Goal: Feedback & Contribution: Contribute content

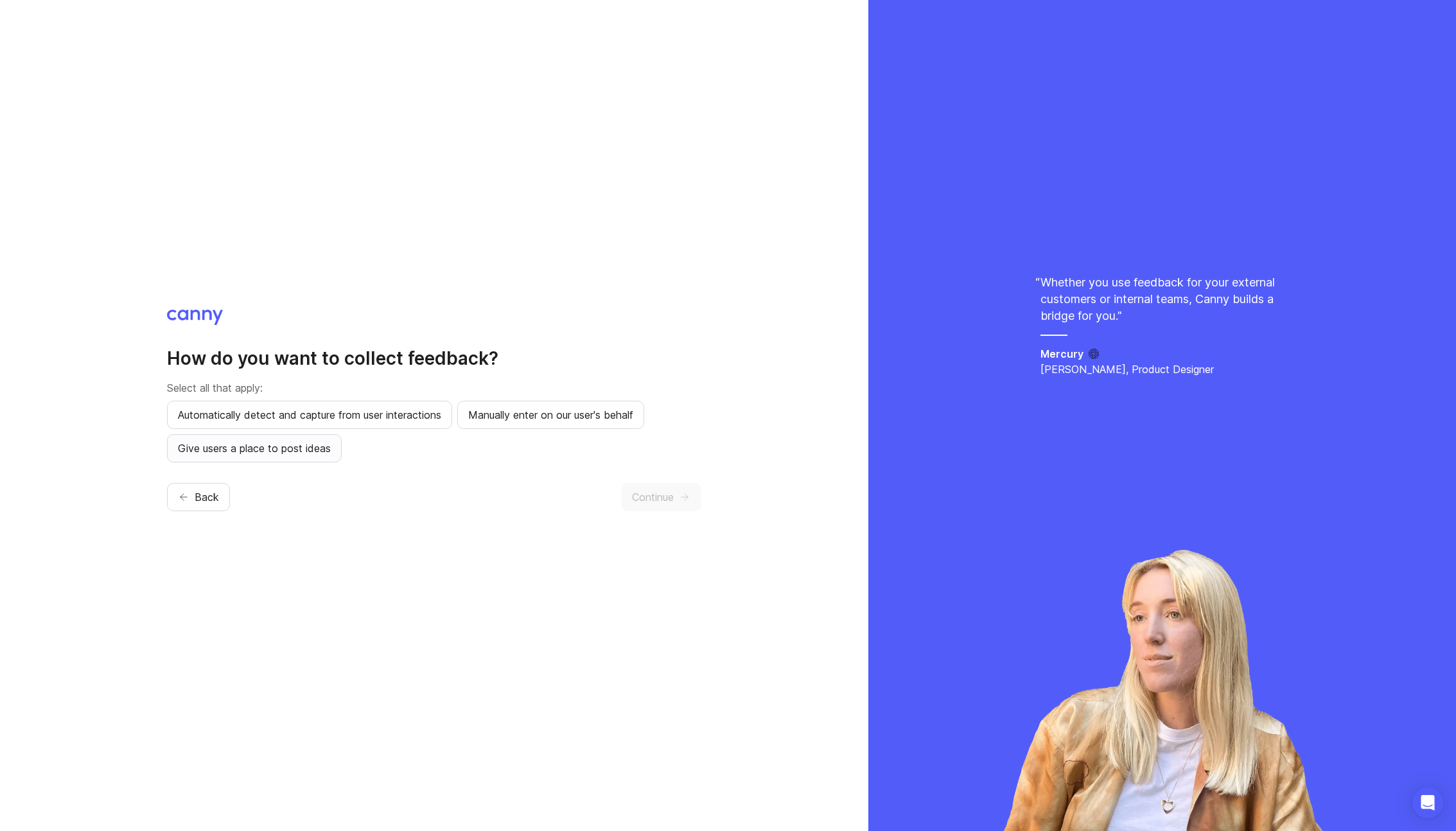
click at [281, 457] on button "Give users a place to post ideas" at bounding box center [254, 448] width 175 height 28
click at [384, 426] on button "Automatically detect and capture from user interactions" at bounding box center [310, 415] width 285 height 28
click at [651, 506] on button "Continue" at bounding box center [661, 496] width 80 height 28
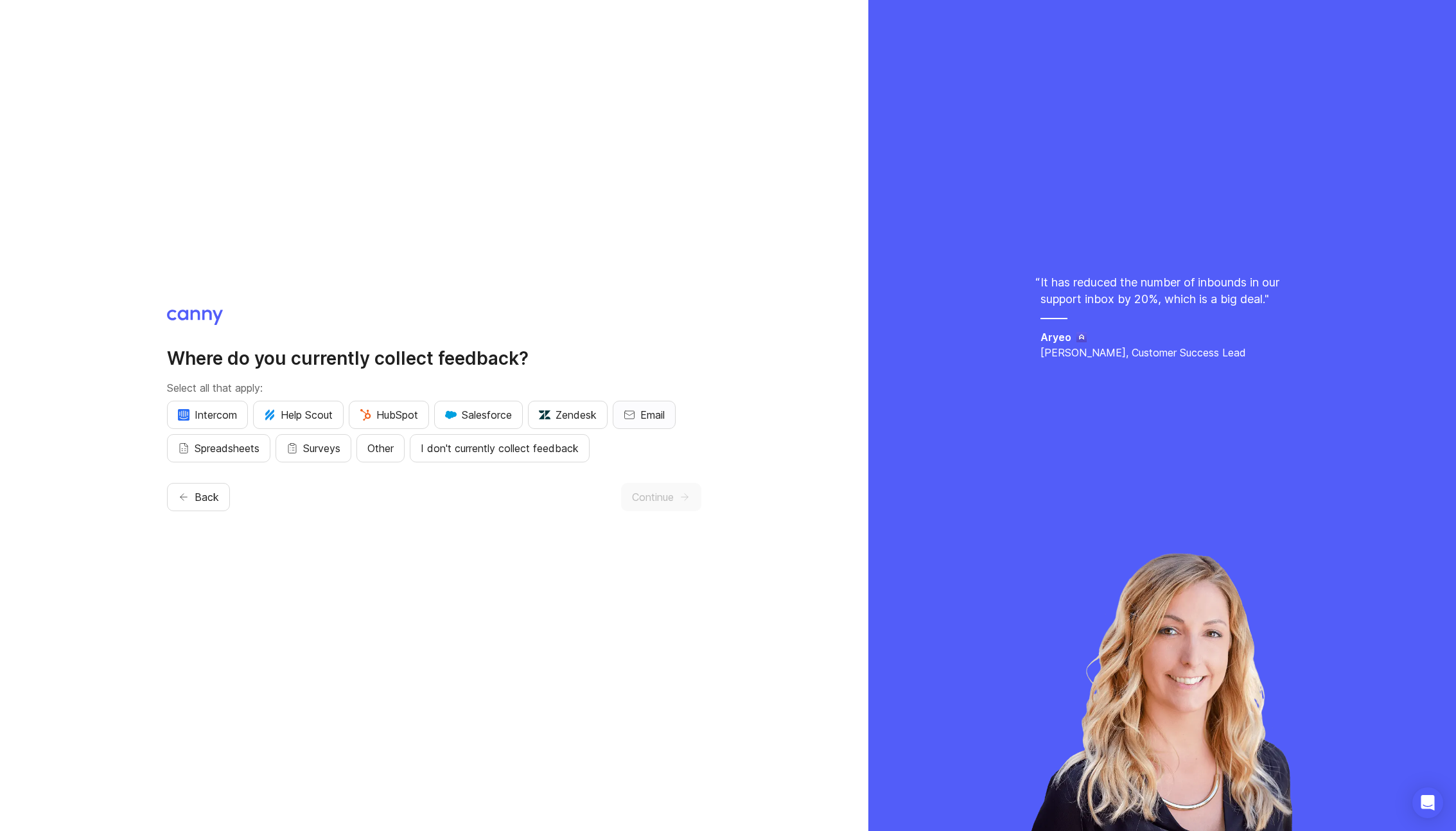
click at [651, 417] on span "Email" at bounding box center [652, 415] width 25 height 15
click at [576, 424] on button "Zendesk" at bounding box center [568, 415] width 80 height 28
click at [394, 455] on span "Other" at bounding box center [380, 448] width 26 height 15
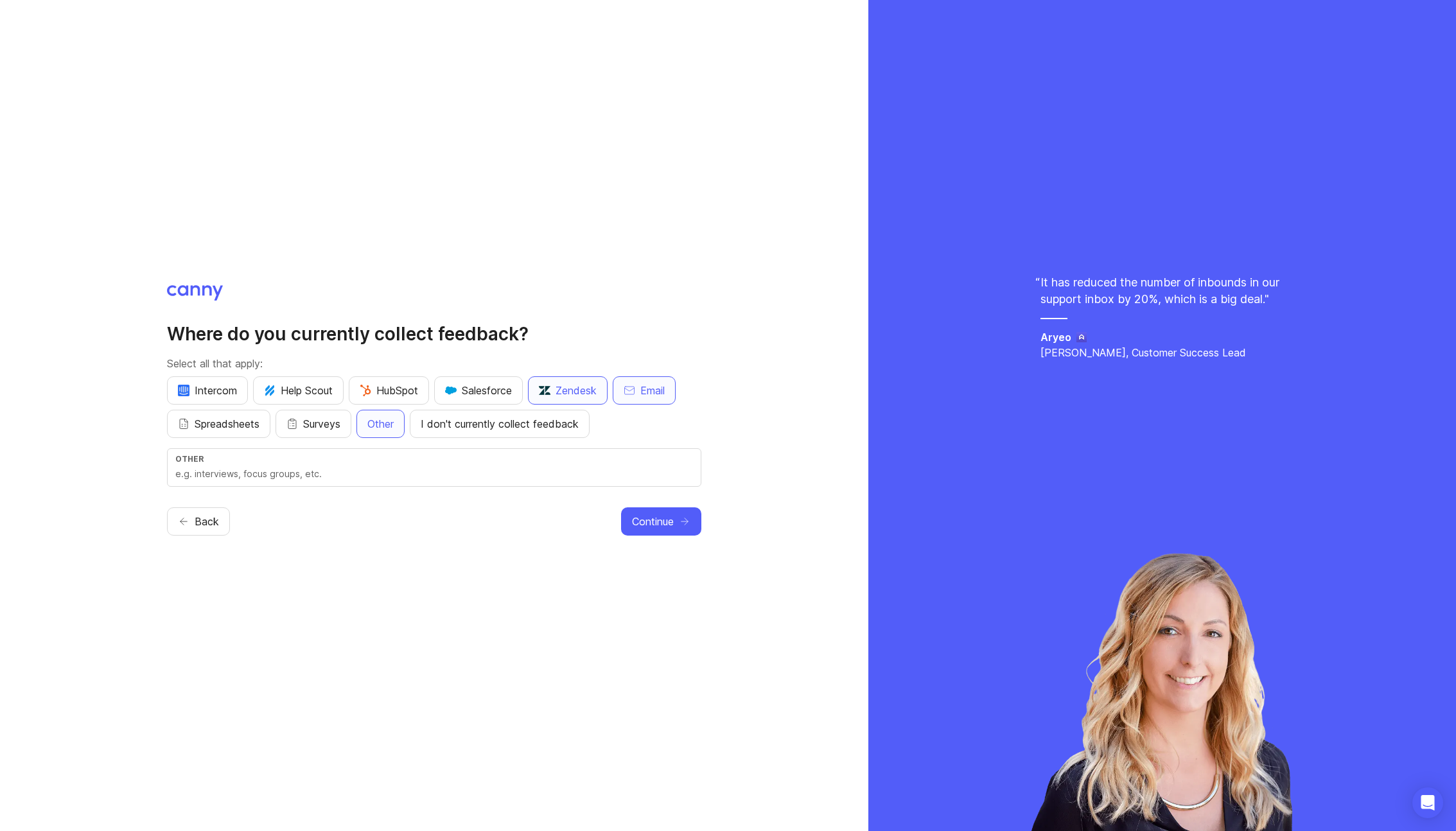
click at [508, 472] on input "text" at bounding box center [434, 475] width 517 height 15
type input "Clickup"
click at [635, 533] on button "Continue" at bounding box center [661, 521] width 80 height 28
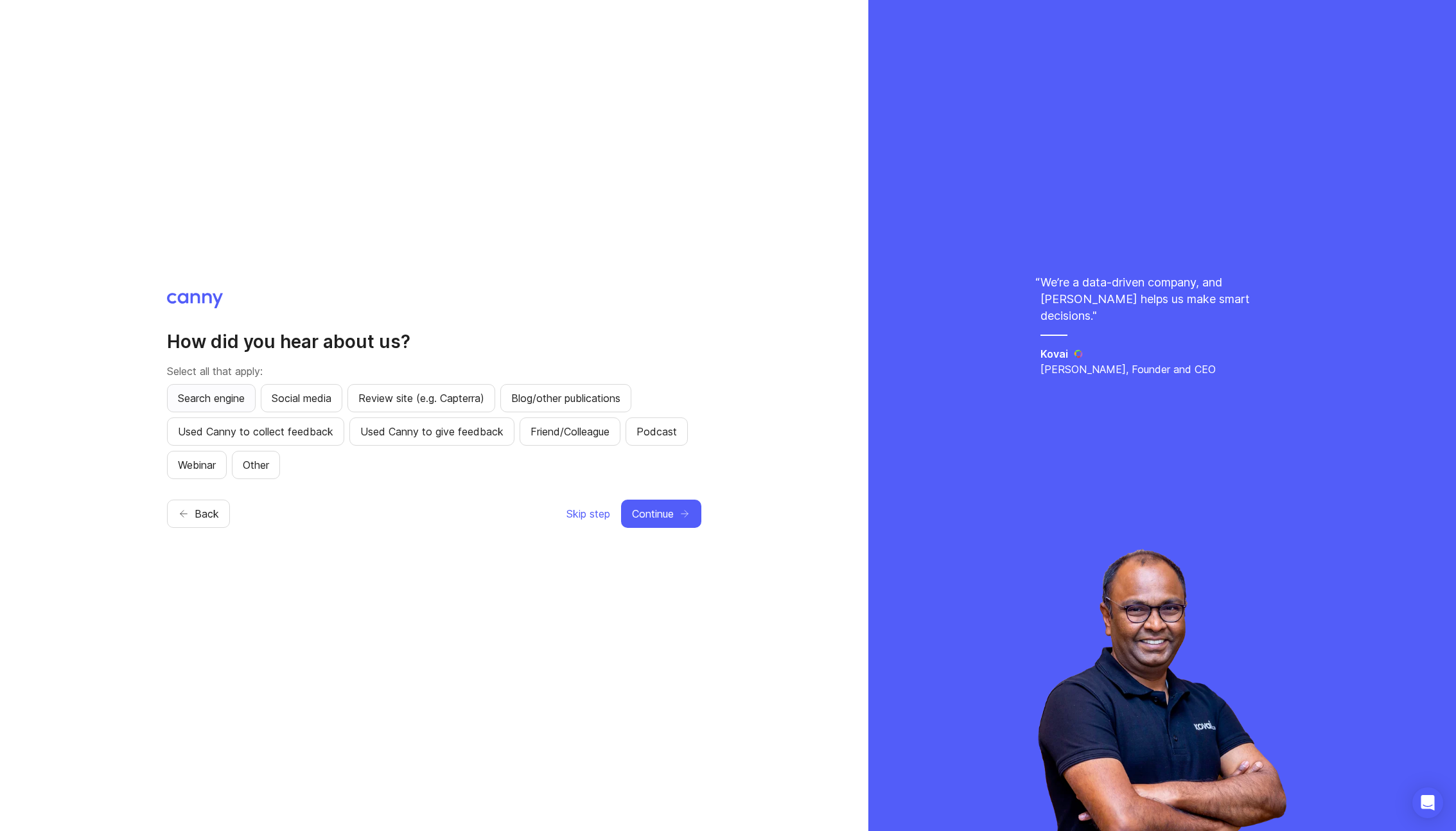
click at [224, 391] on span "Search engine" at bounding box center [211, 398] width 66 height 15
click at [651, 518] on span "Continue" at bounding box center [653, 514] width 42 height 15
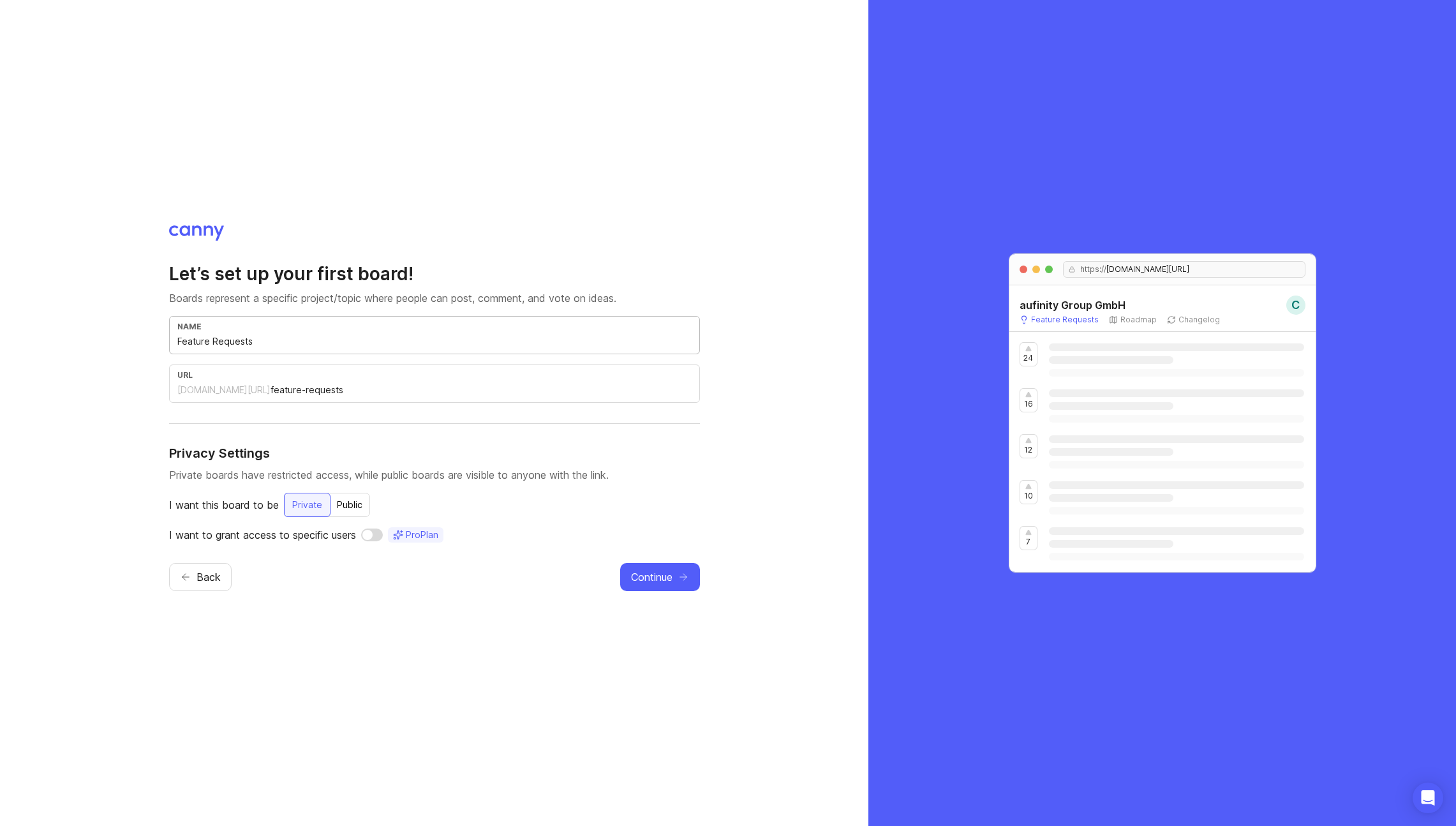
drag, startPoint x: 283, startPoint y: 344, endPoint x: 145, endPoint y: 342, distance: 138.0
click at [145, 342] on div "Let’s set up your first board! Boards represent a specific project/topic where …" at bounding box center [434, 413] width 868 height 826
click at [455, 396] on input "feature-requests" at bounding box center [481, 390] width 421 height 14
click at [631, 572] on span "Continue" at bounding box center [652, 577] width 42 height 15
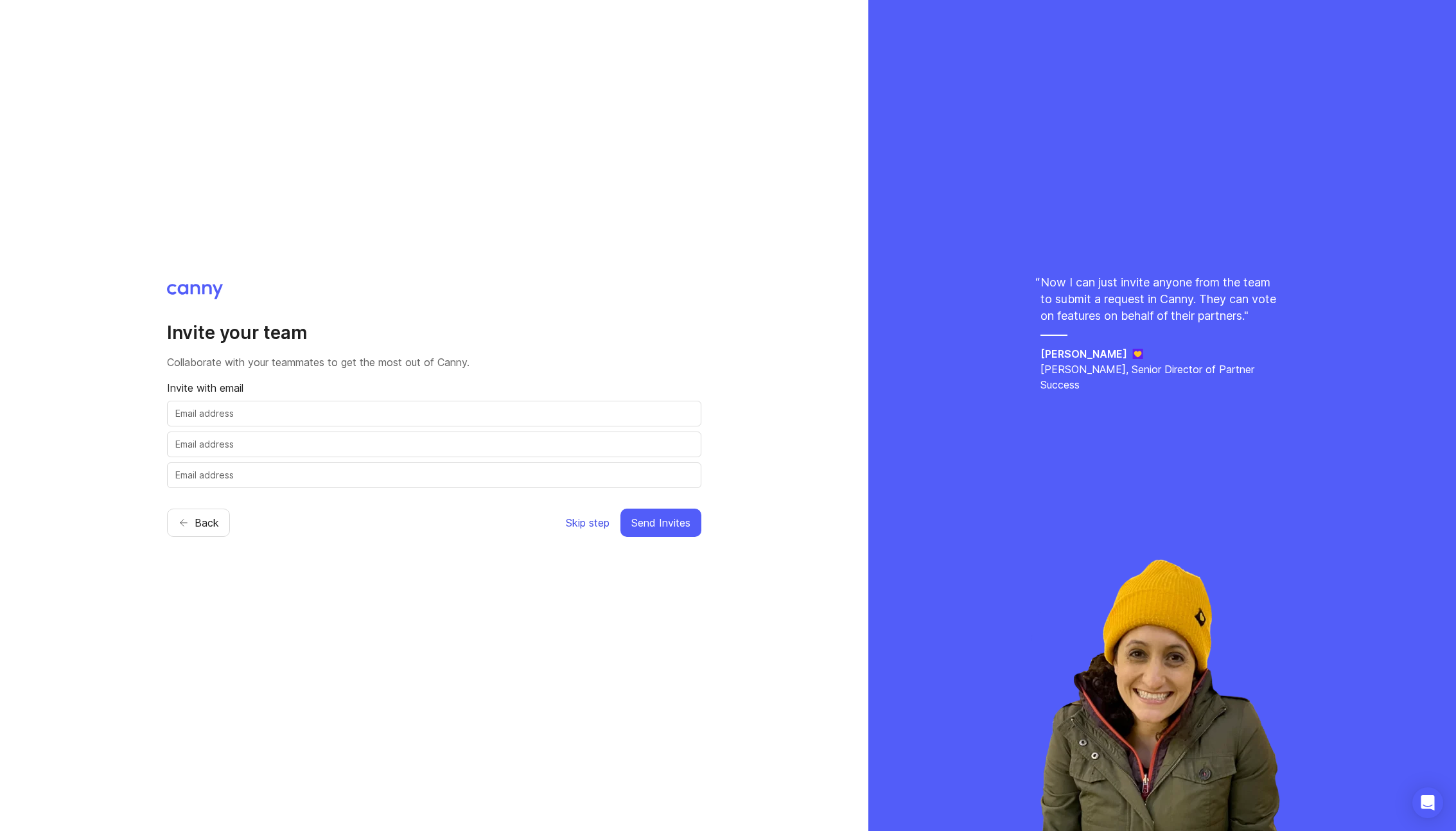
click at [583, 525] on span "Skip step" at bounding box center [587, 523] width 44 height 15
click at [585, 520] on span "Skip step" at bounding box center [587, 523] width 44 height 15
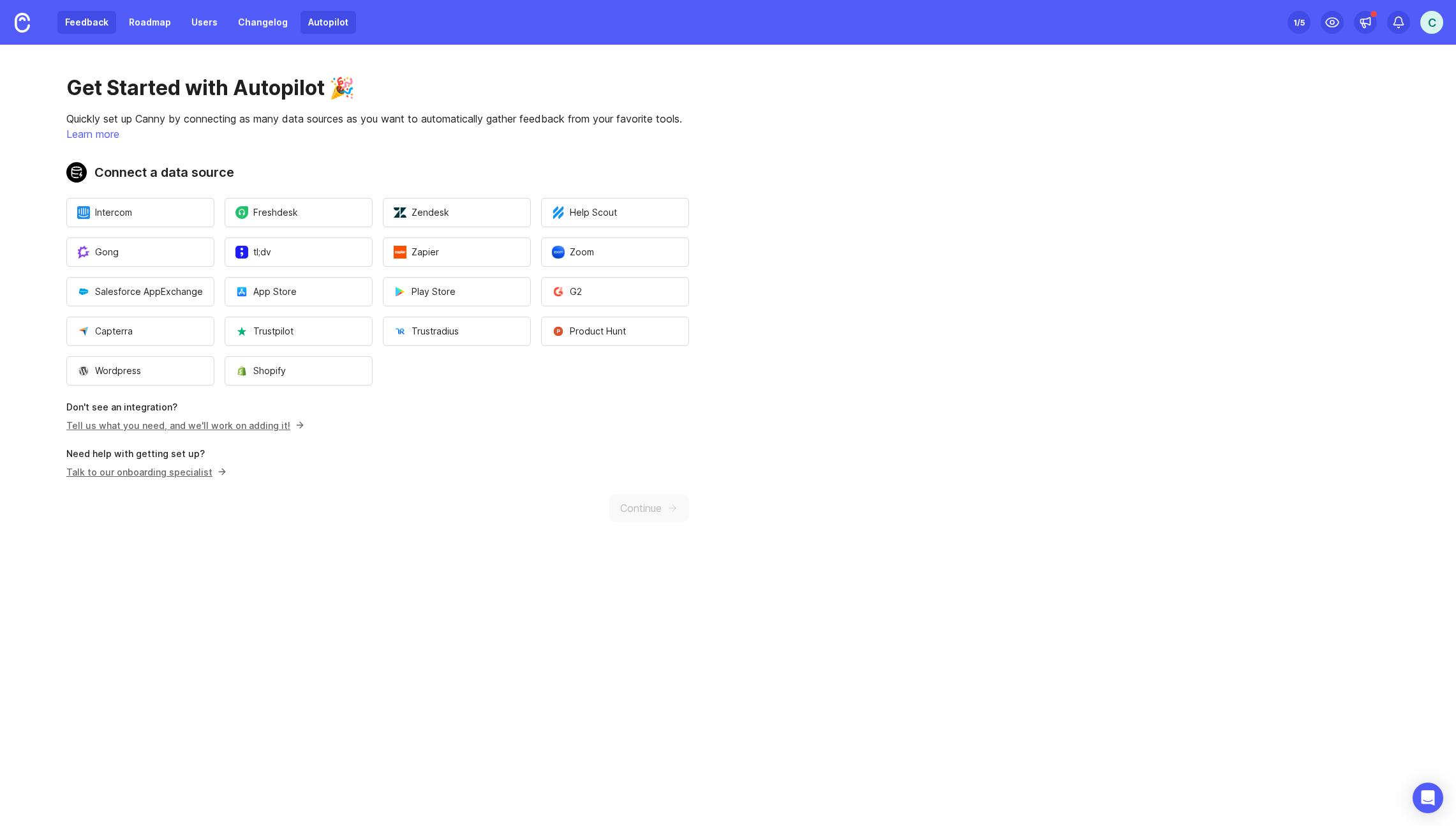
click at [88, 27] on link "Feedback" at bounding box center [87, 22] width 59 height 23
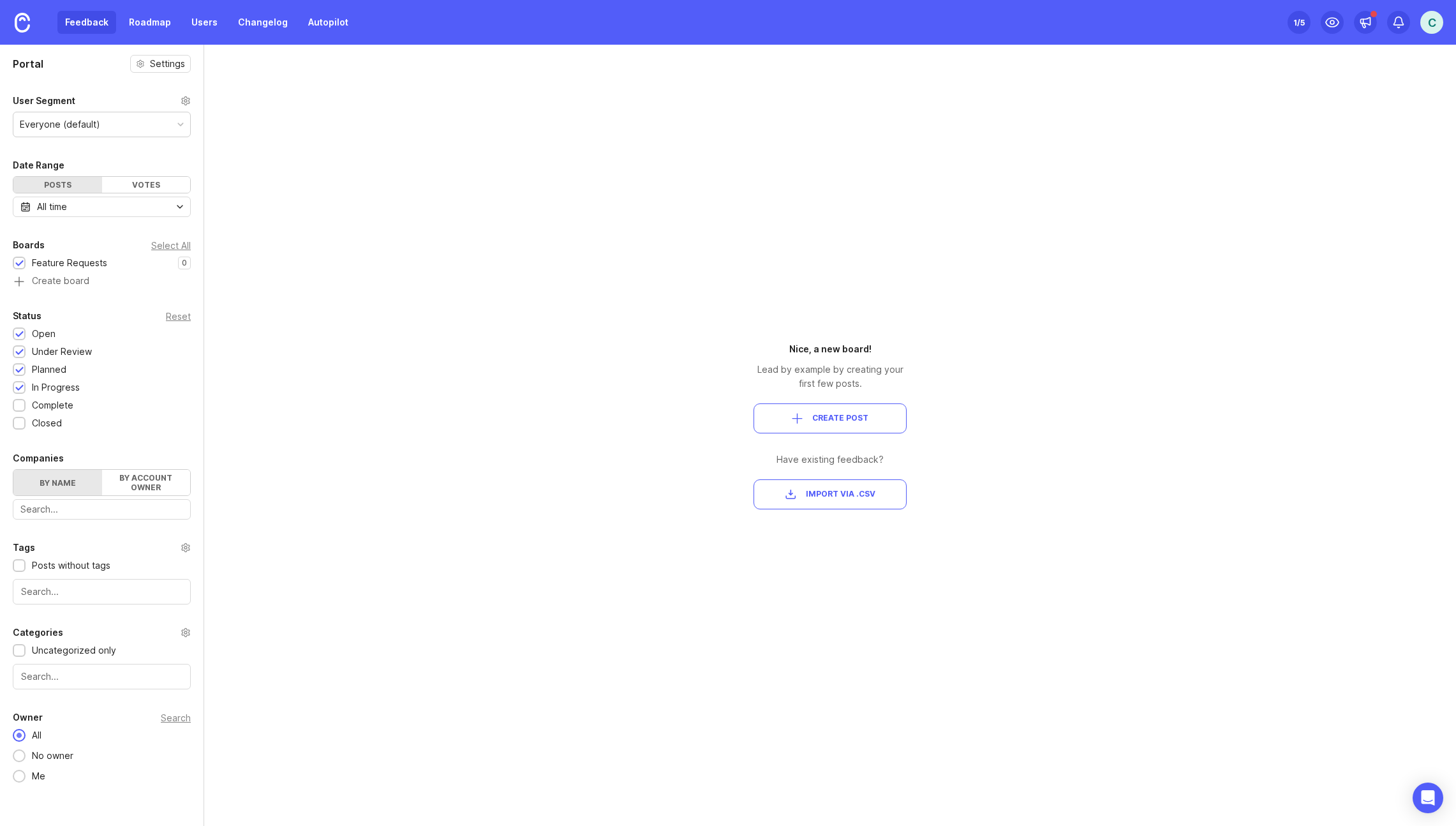
click at [1299, 20] on div "1 /5" at bounding box center [1299, 23] width 12 height 18
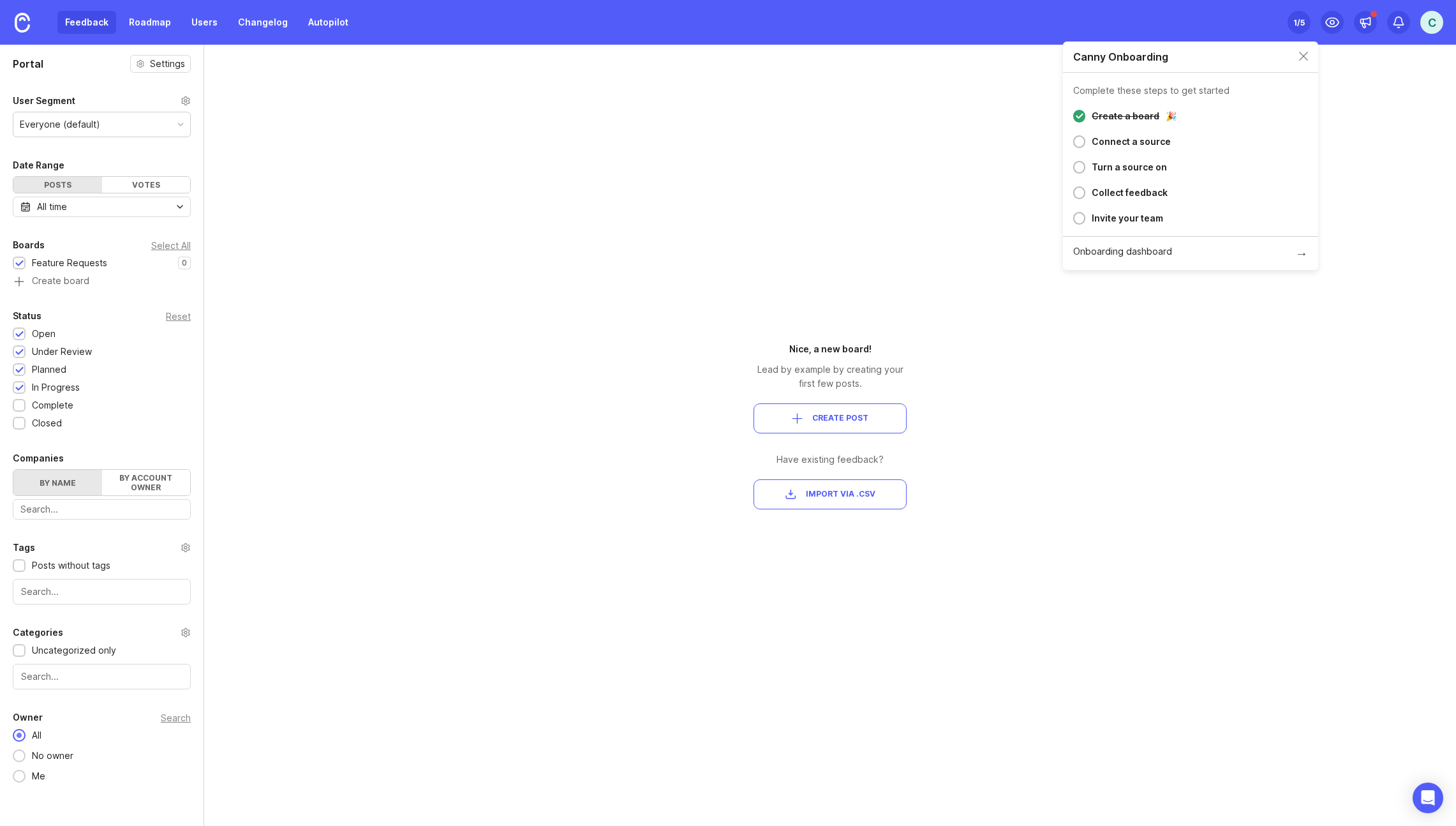
click at [942, 161] on div "Nice, a new board! Lead by example by creating your first few posts. Create Pos…" at bounding box center [830, 435] width 229 height 782
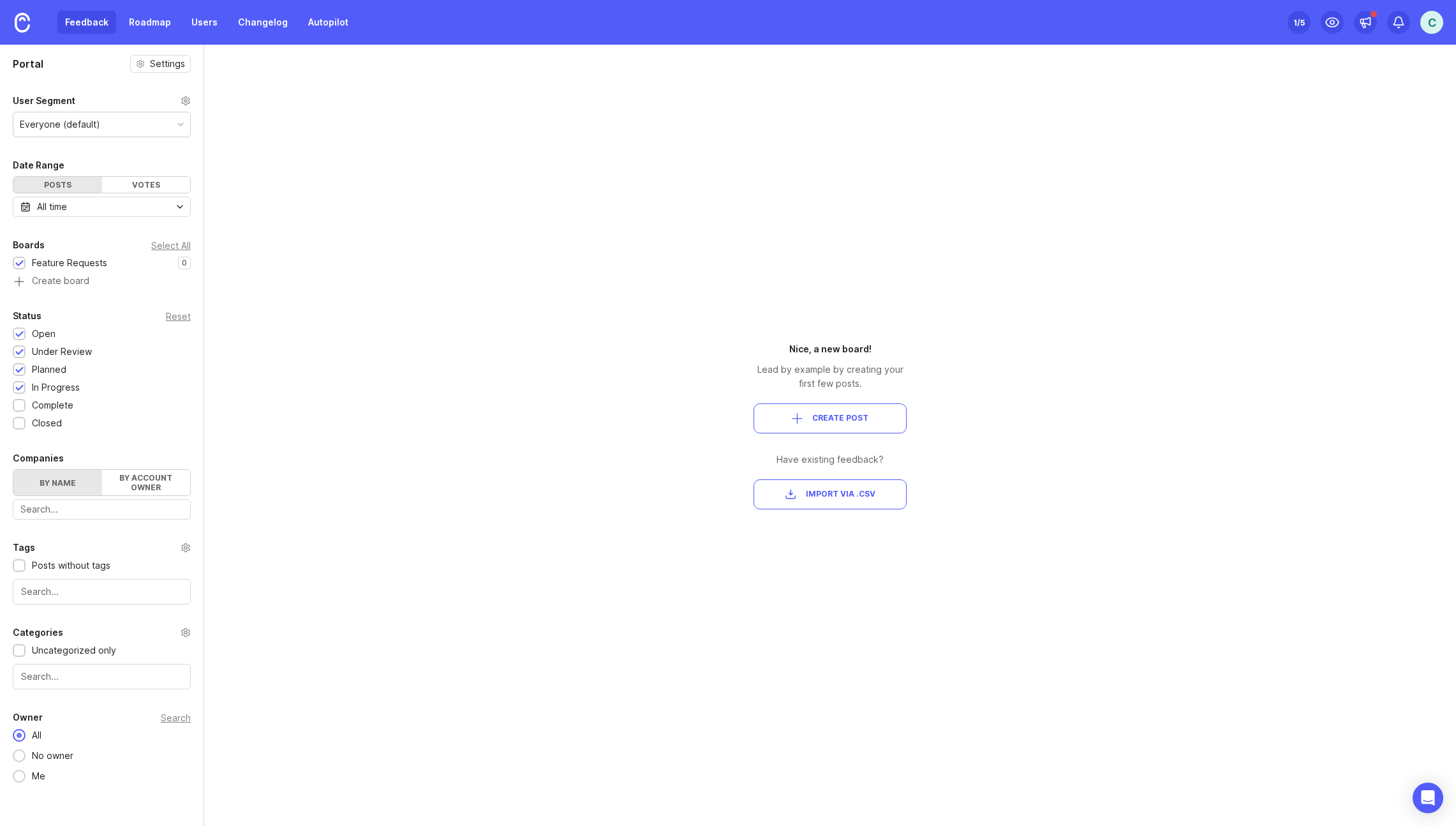
click at [848, 422] on span "Create Post" at bounding box center [840, 418] width 56 height 11
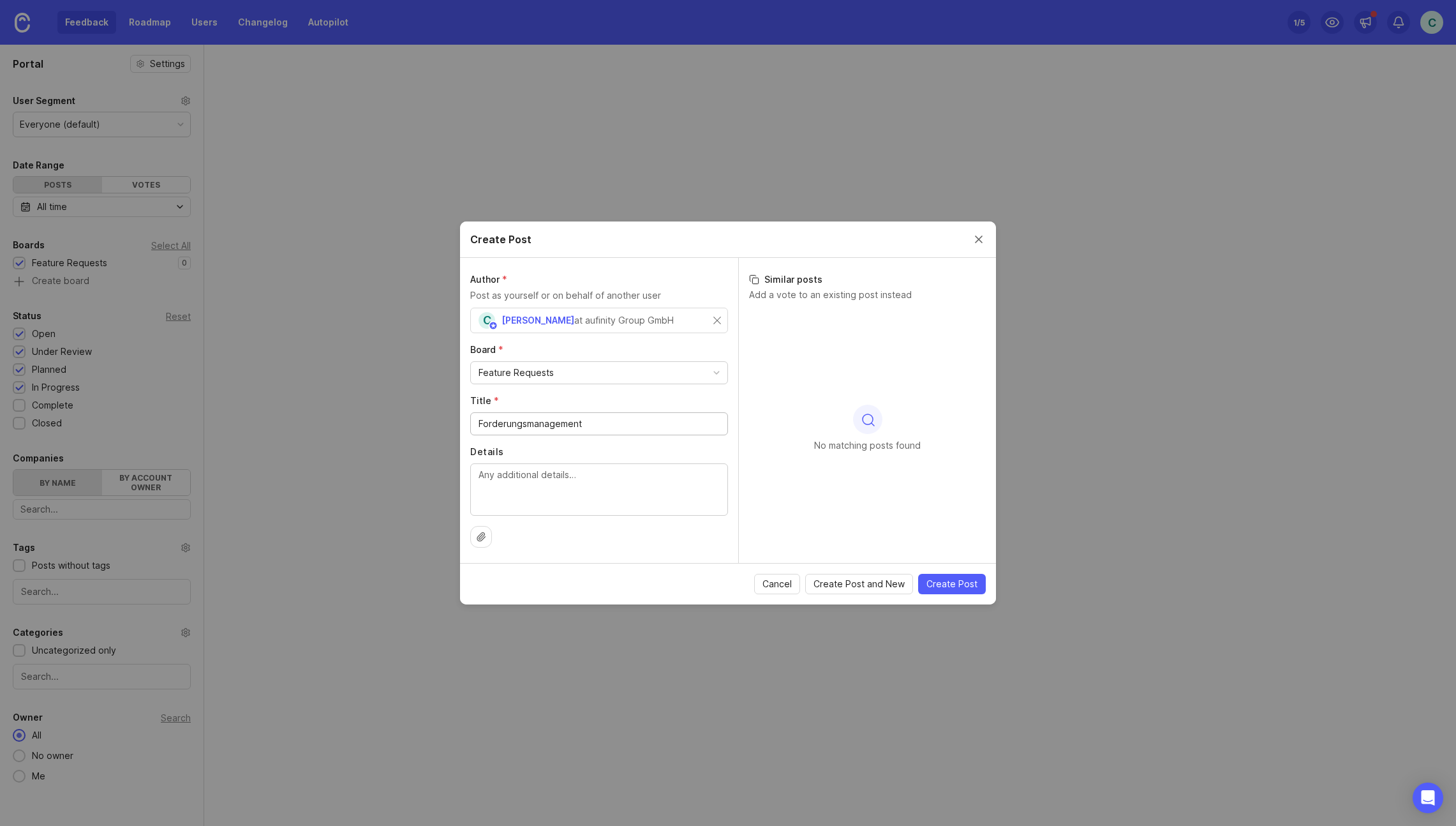
type input "Forderungsmanagement"
click at [594, 428] on input "Forderungsmanagement" at bounding box center [599, 424] width 241 height 14
click at [612, 495] on textarea "Details" at bounding box center [599, 489] width 241 height 42
type textarea "Ich möchte ein Forderungsmanagement"
click at [971, 589] on span "Create Post" at bounding box center [952, 584] width 51 height 13
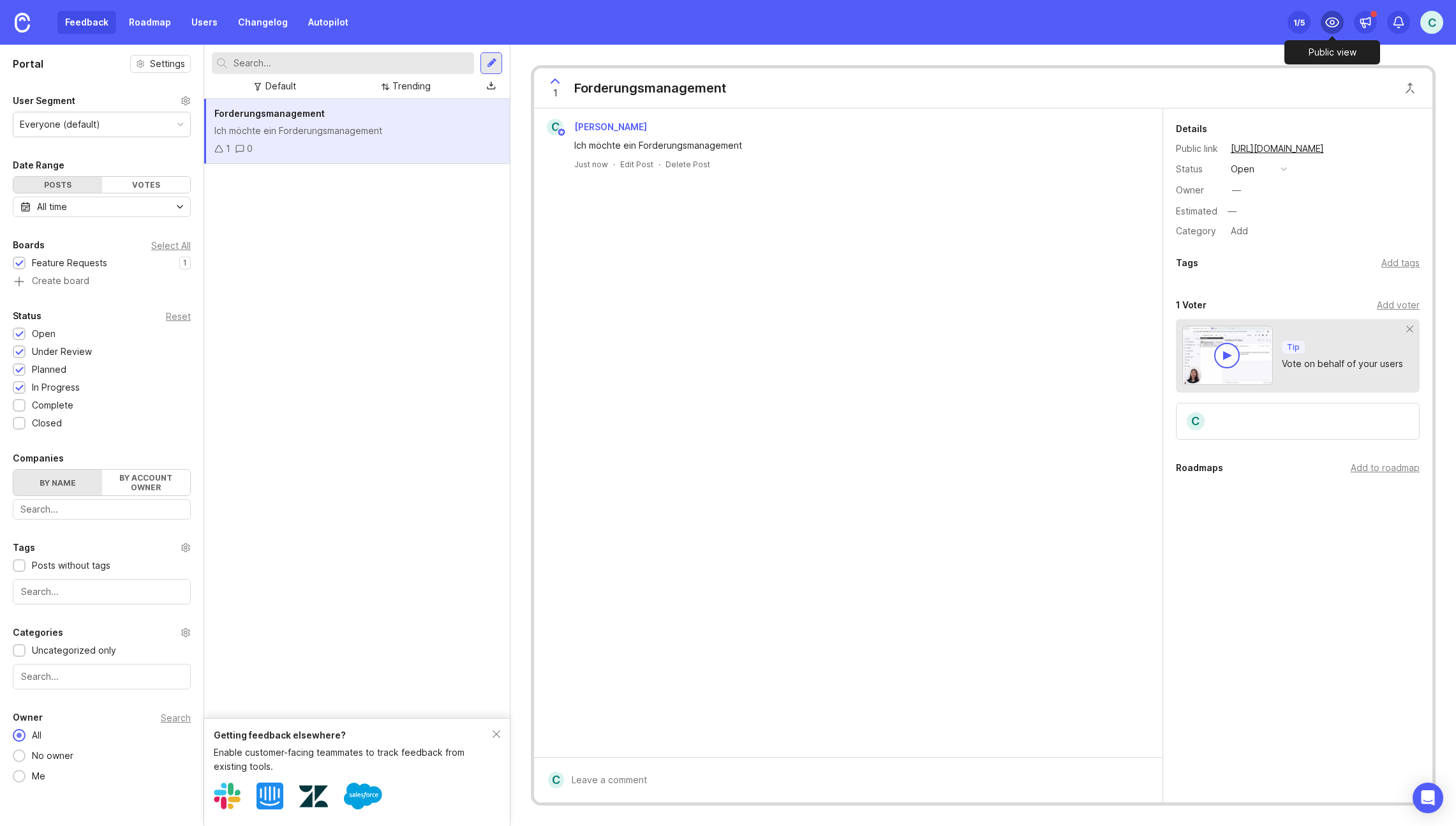
click at [1336, 20] on icon at bounding box center [1332, 22] width 15 height 15
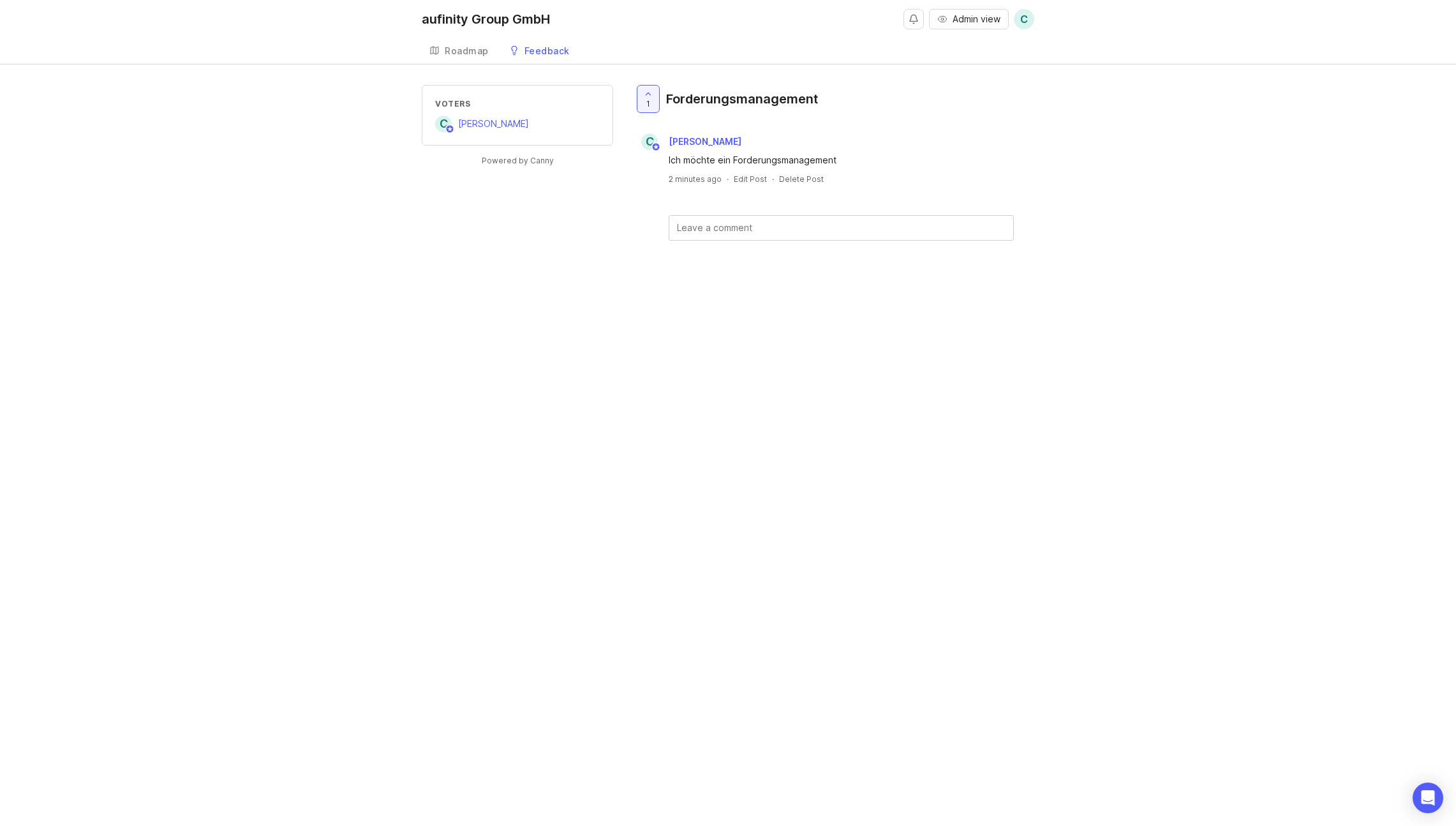
click at [531, 52] on div "Feedback" at bounding box center [547, 52] width 45 height 9
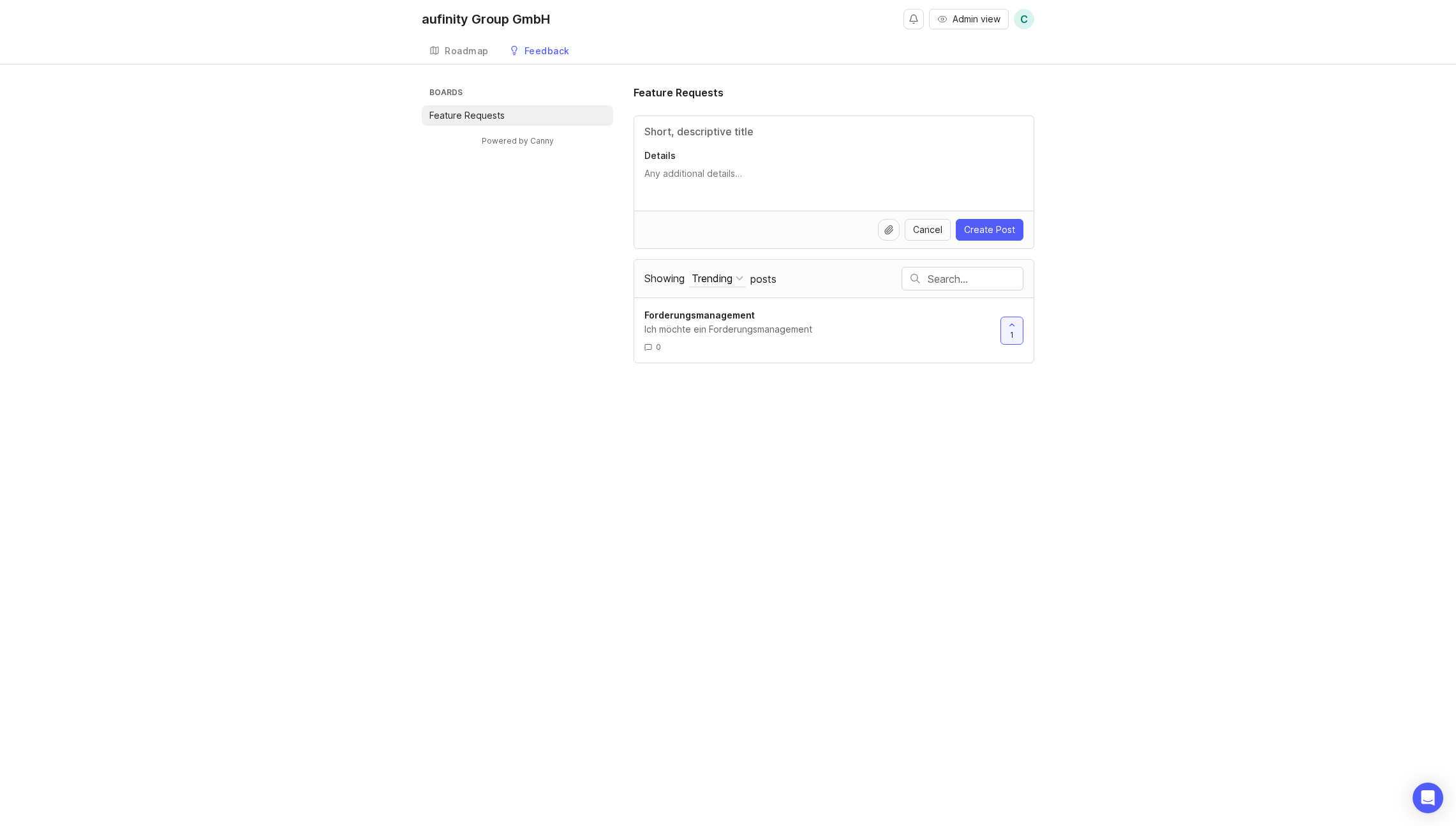
click at [701, 471] on div "aufinity Group GmbH Admin view C Create Roadmap Feedback Feature Requests Board…" at bounding box center [728, 413] width 1456 height 826
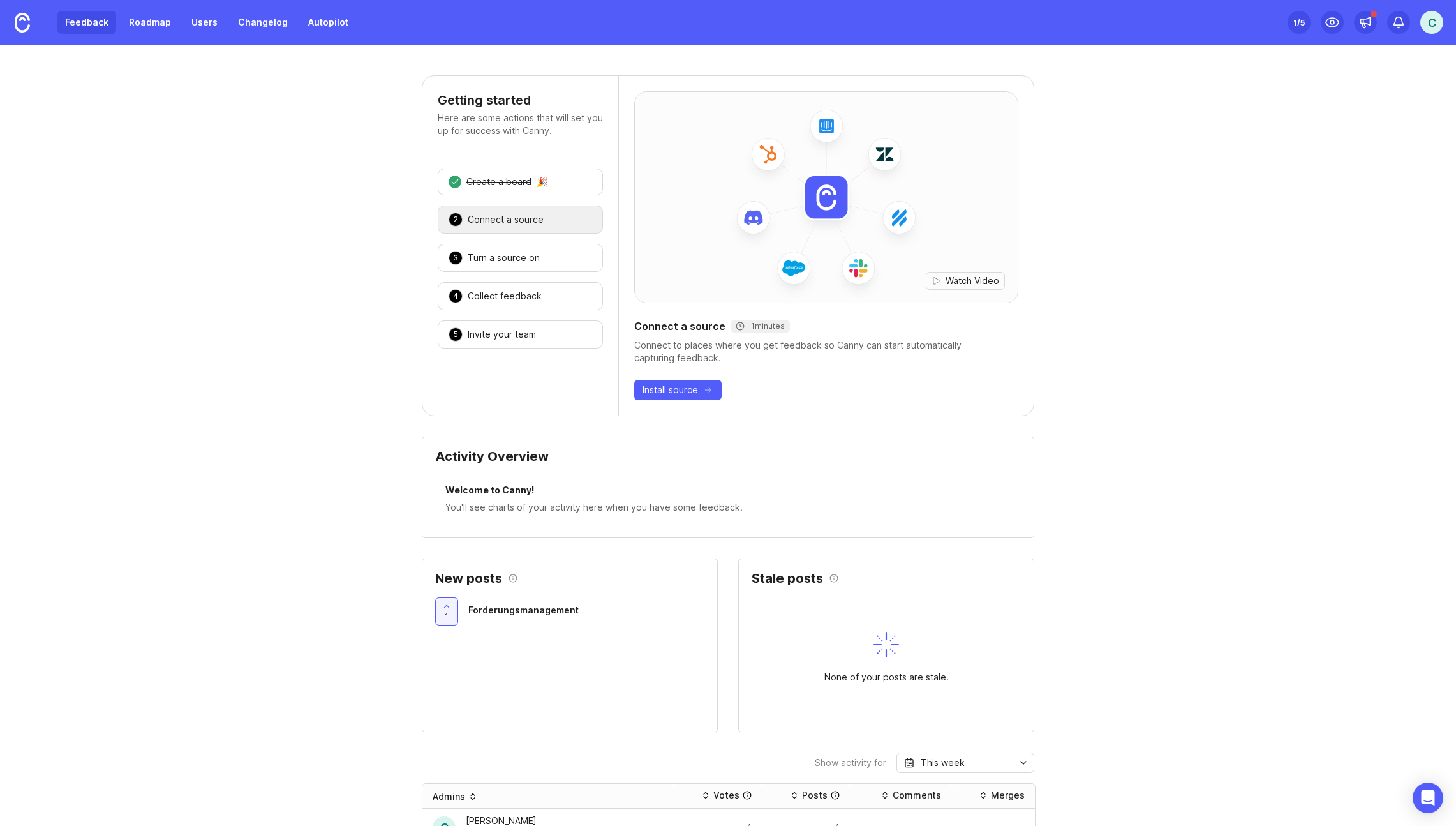
click at [75, 29] on link "Feedback" at bounding box center [87, 22] width 59 height 23
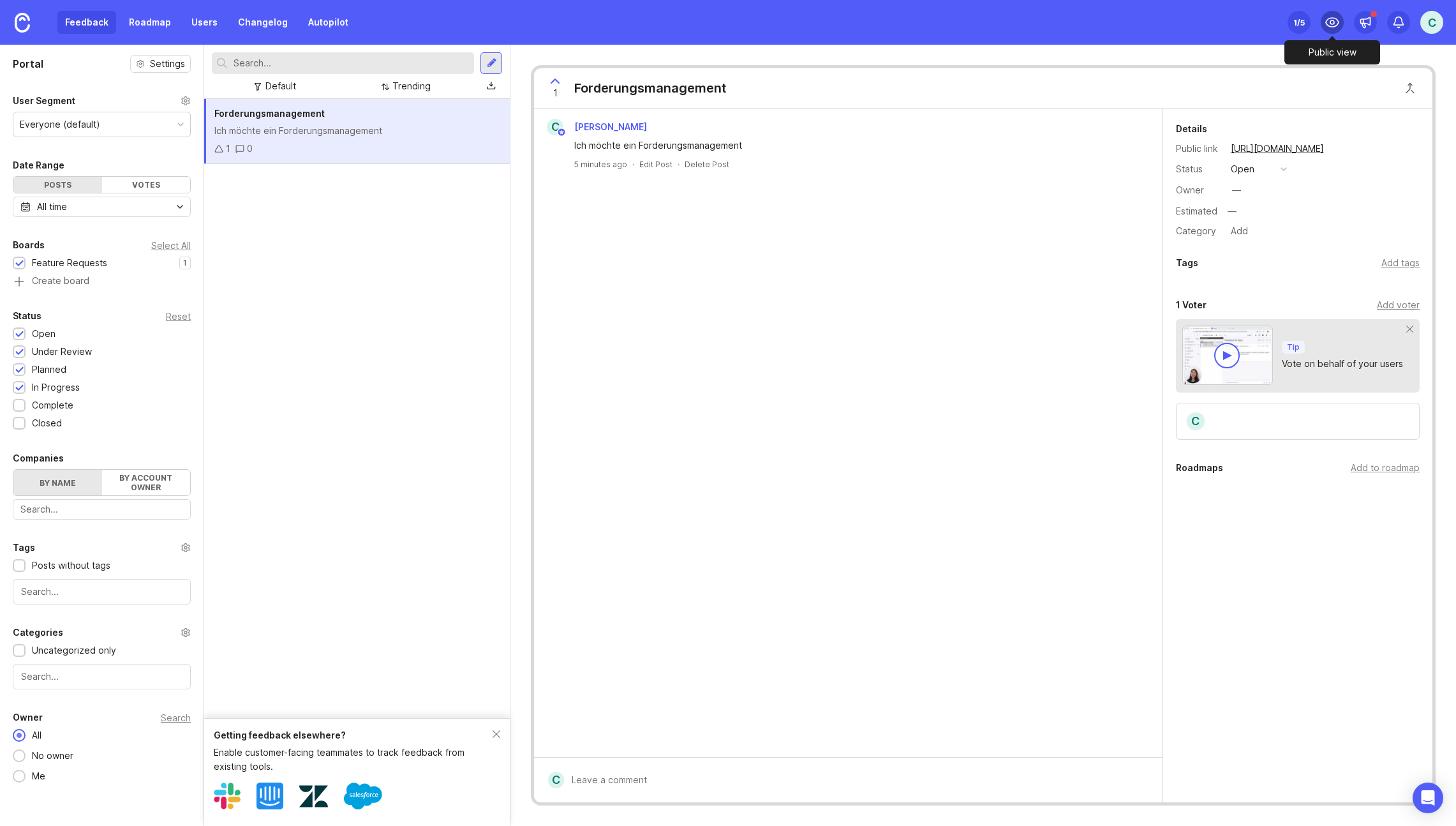
click at [1330, 18] on icon at bounding box center [1332, 22] width 15 height 15
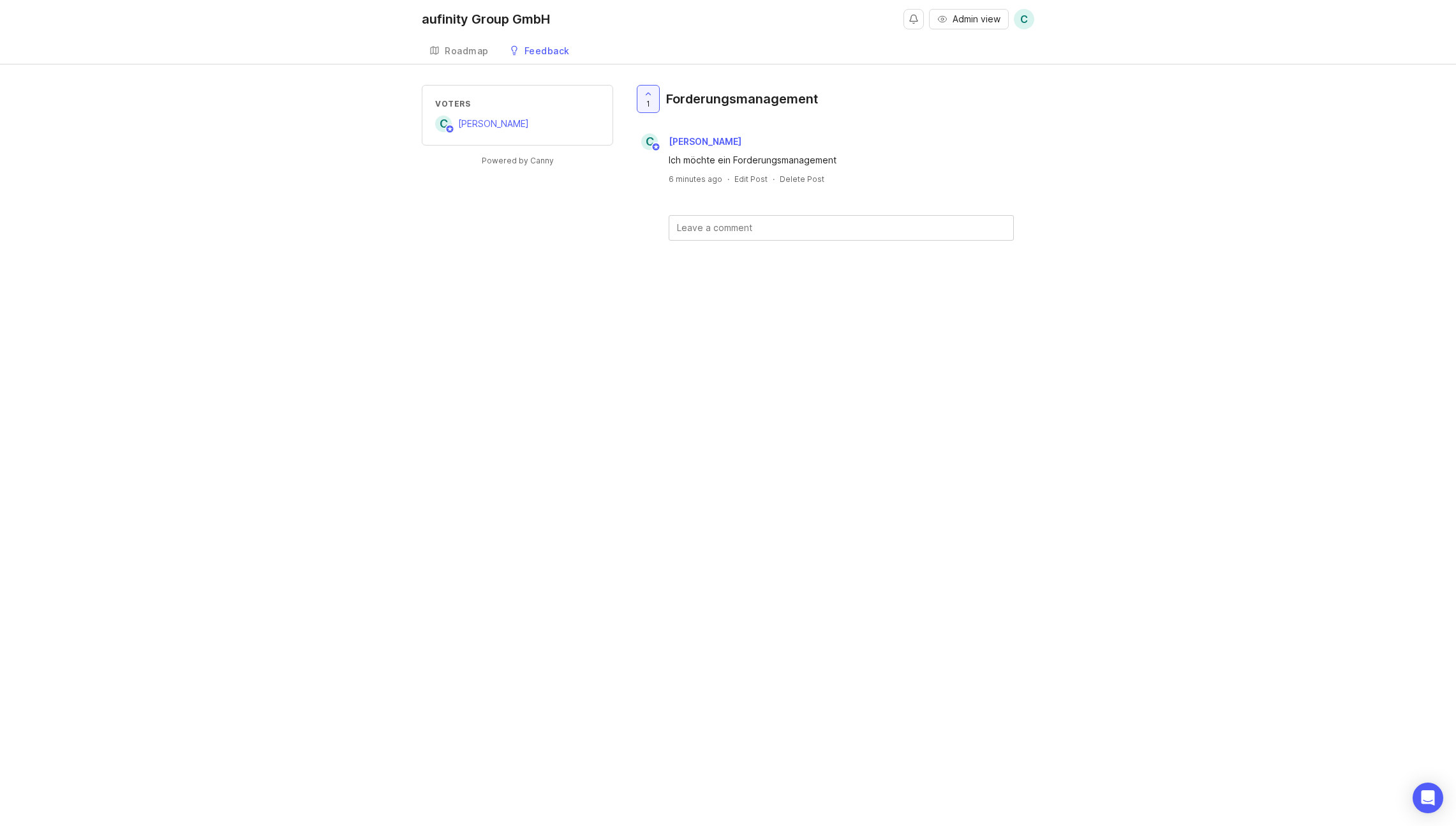
click at [619, 299] on div "aufinity Group GmbH Admin view C Create Roadmap Feedback Feature Requests Voter…" at bounding box center [728, 413] width 1456 height 826
click at [735, 231] on textarea at bounding box center [841, 228] width 344 height 24
click at [559, 189] on div "Voters C Christian Gräbener Powered by Canny 1 Forderungsmanagement C Christian…" at bounding box center [728, 205] width 612 height 240
click at [443, 46] on link "Roadmap" at bounding box center [459, 51] width 75 height 26
